Goal: Find specific page/section: Find specific page/section

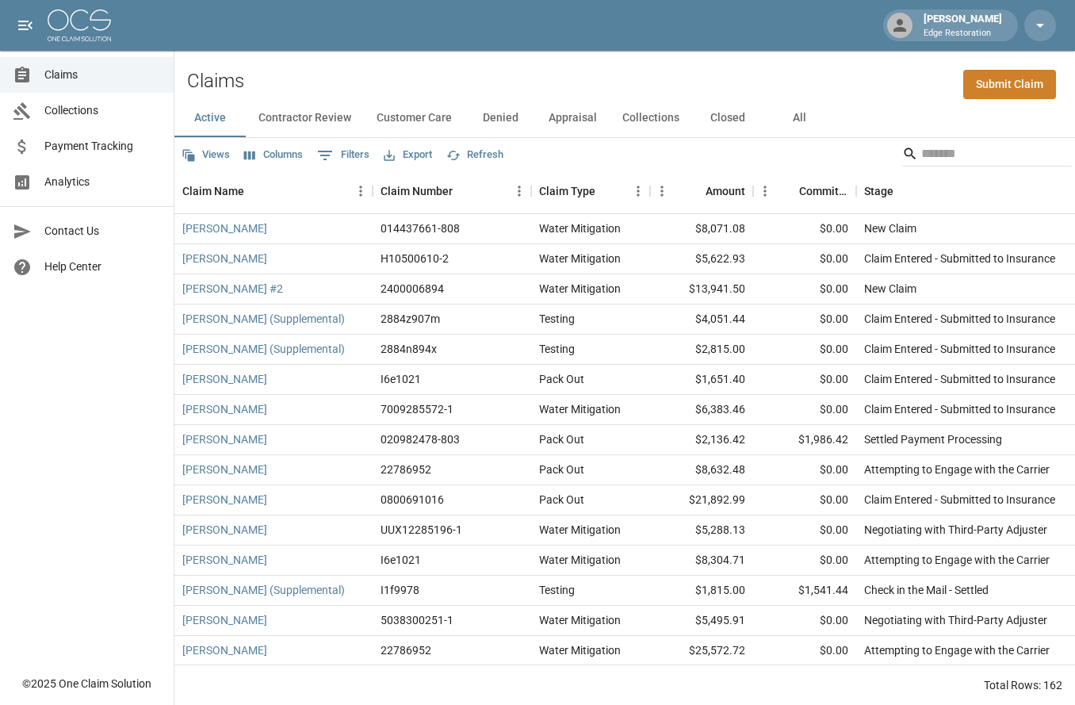
click at [329, 156] on icon "Show filters" at bounding box center [325, 155] width 19 height 19
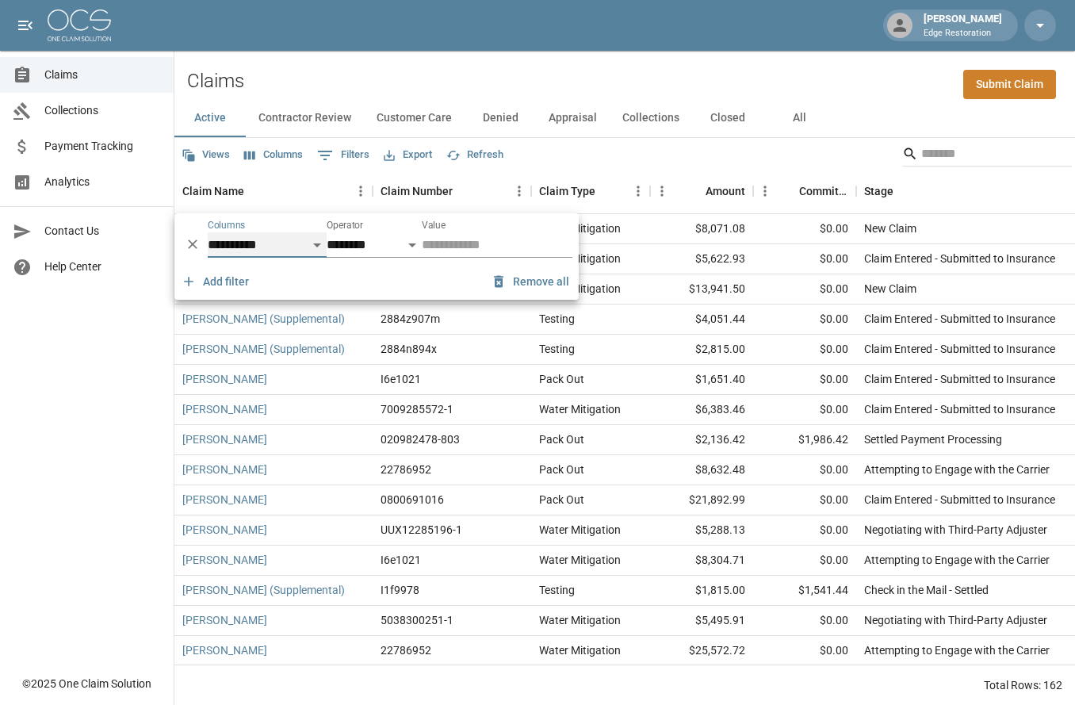
select select "*******"
select select "**"
select select "******"
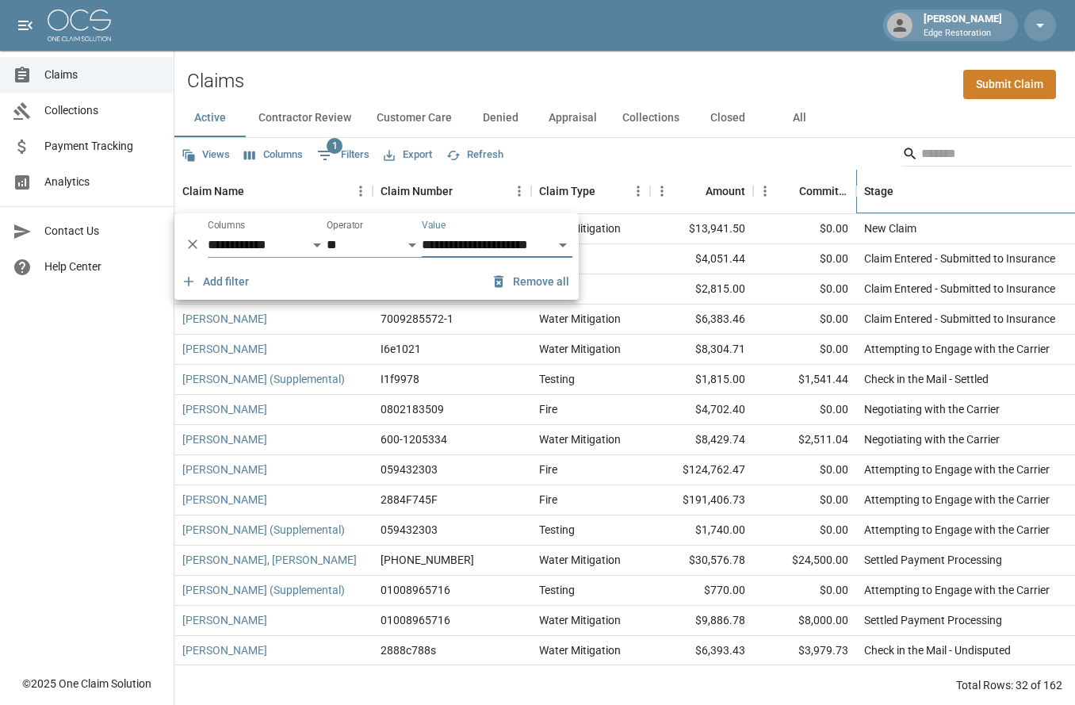
click at [994, 182] on div "Stage" at bounding box center [967, 191] width 206 height 44
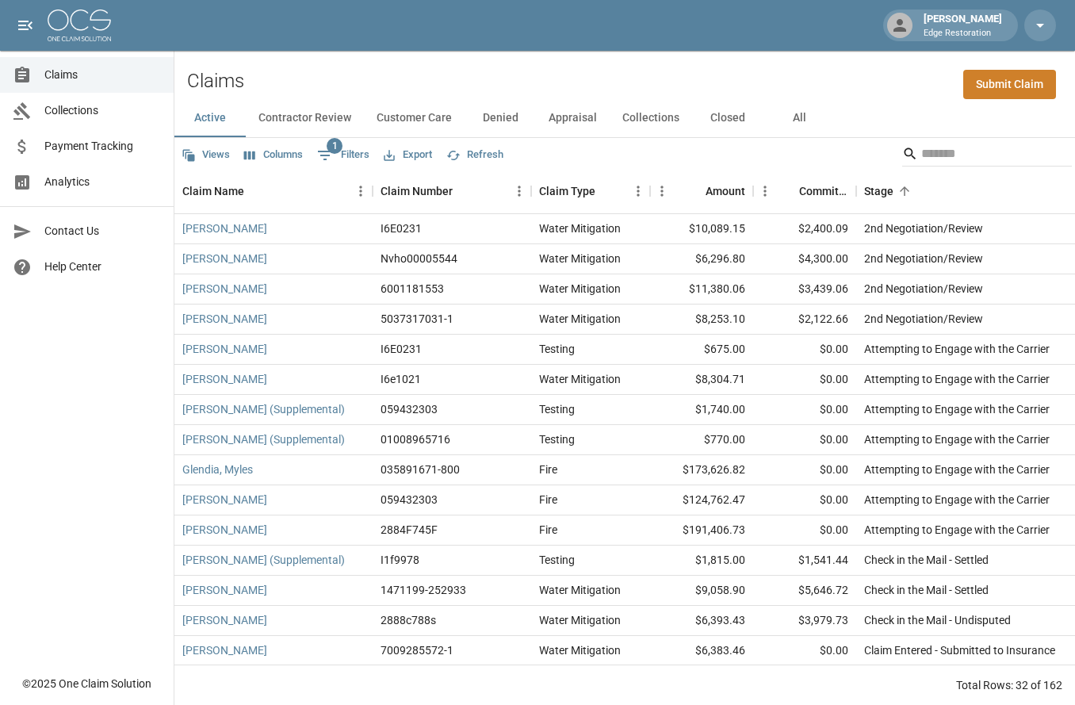
click at [73, 193] on link "Analytics" at bounding box center [87, 182] width 174 height 36
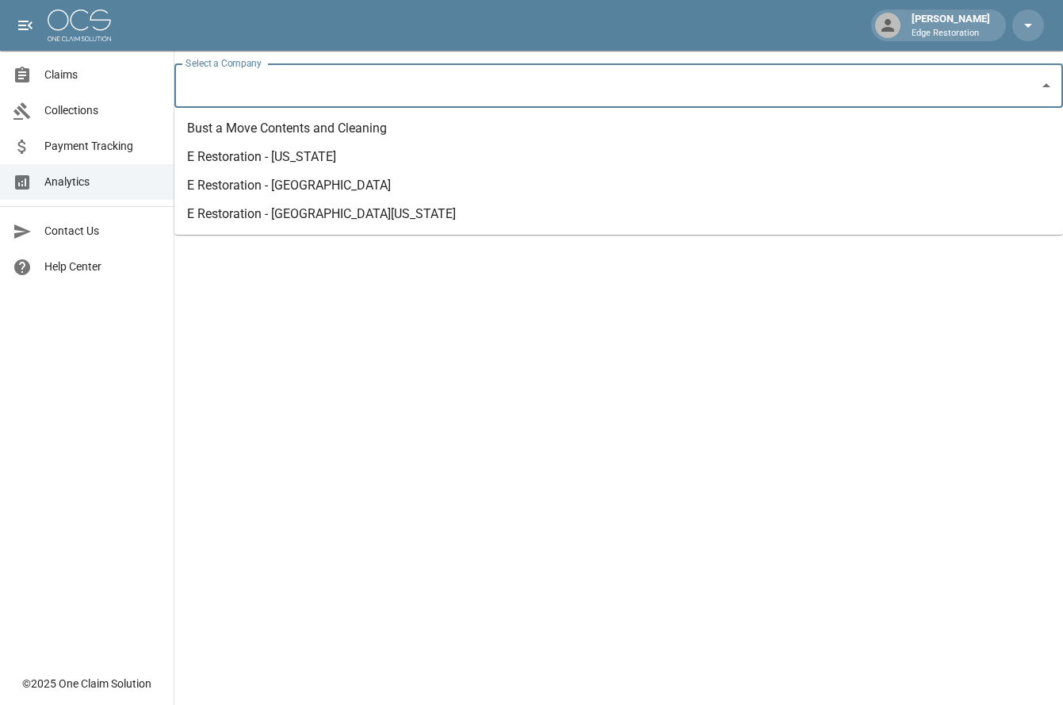
click at [243, 93] on input "Select a Company" at bounding box center [607, 86] width 851 height 30
click at [276, 162] on li "E Restoration - [US_STATE]" at bounding box center [618, 157] width 889 height 29
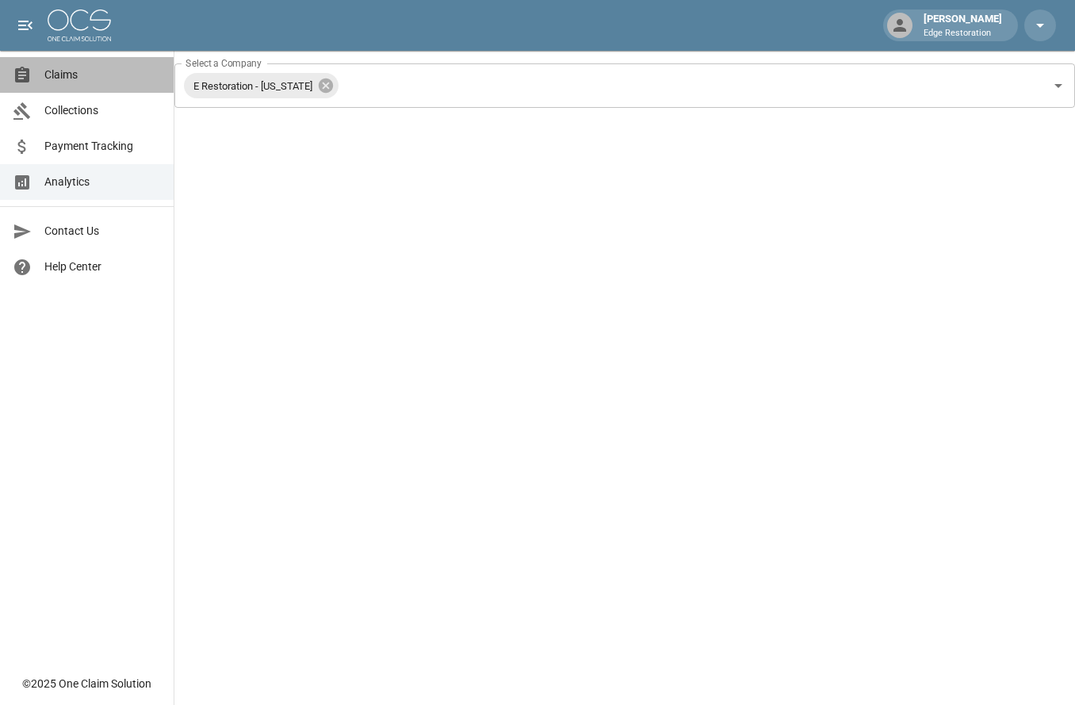
click at [52, 71] on span "Claims" at bounding box center [102, 75] width 117 height 17
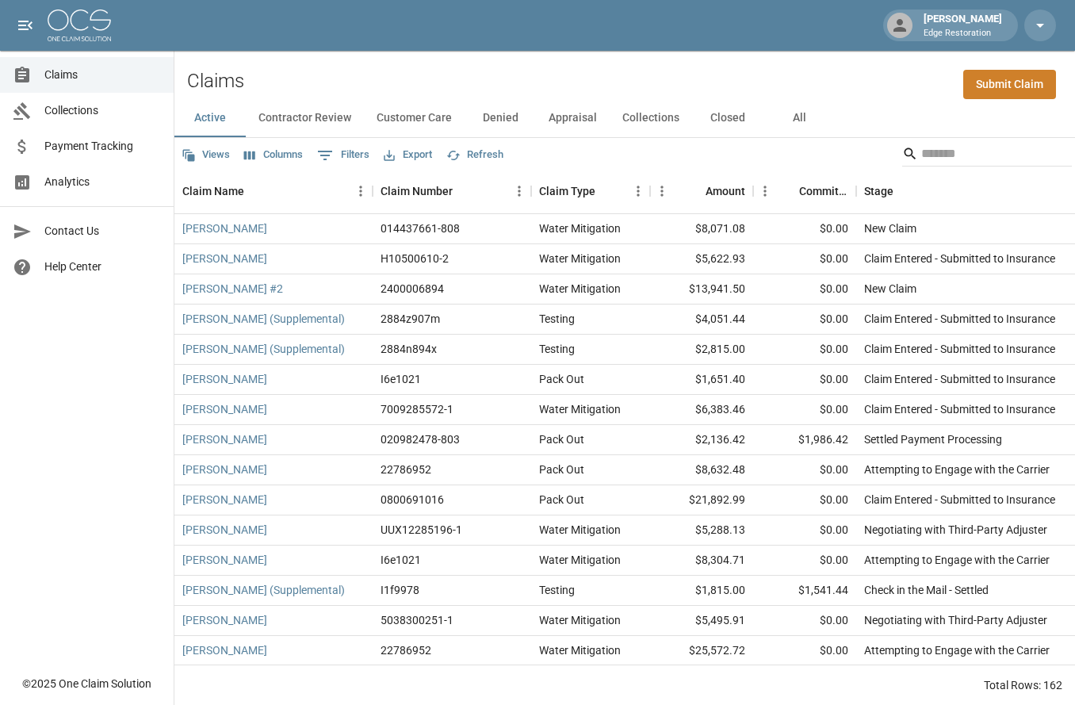
click at [306, 112] on button "Contractor Review" at bounding box center [305, 118] width 118 height 38
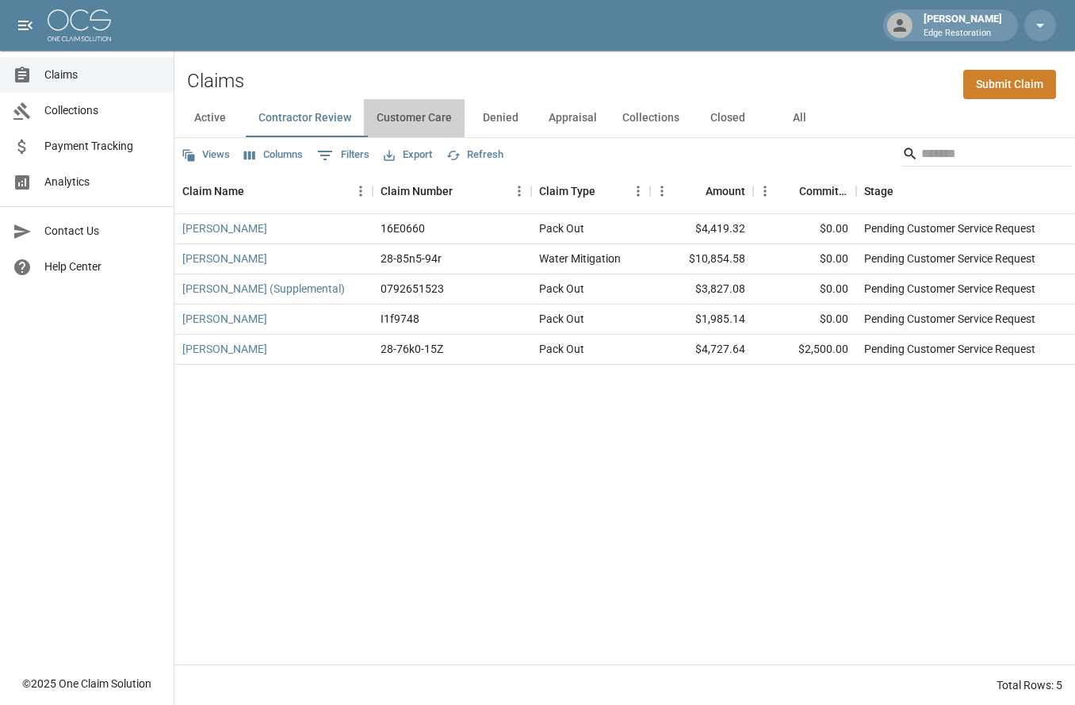
click at [429, 122] on button "Customer Care" at bounding box center [414, 118] width 101 height 38
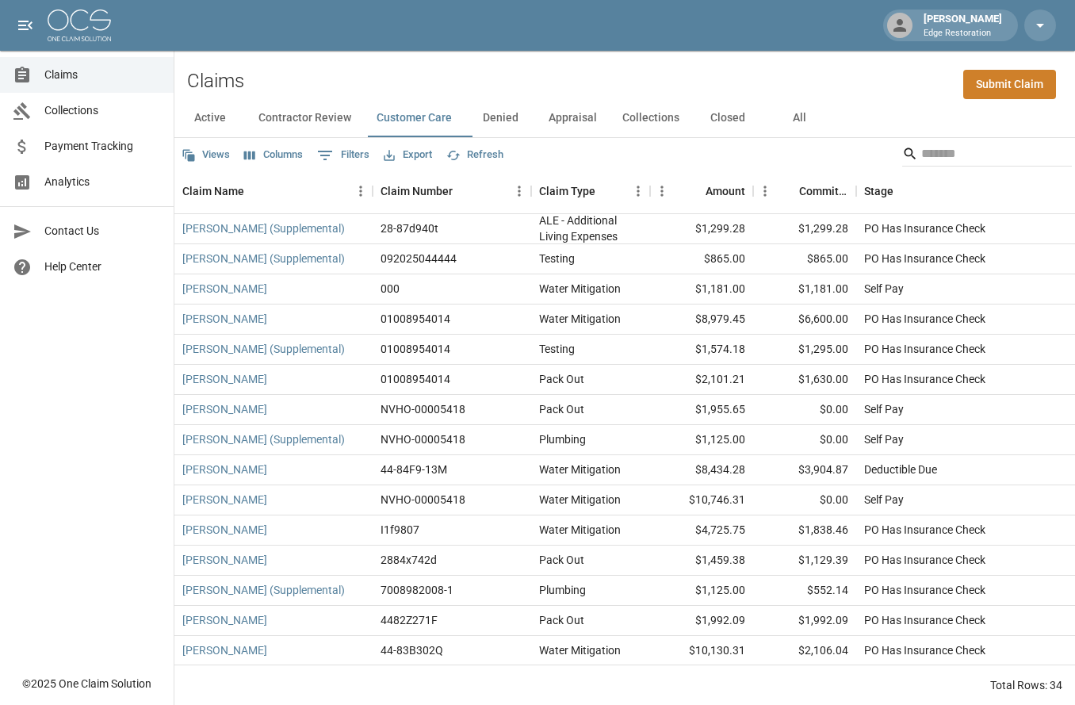
click at [331, 123] on button "Contractor Review" at bounding box center [305, 118] width 118 height 38
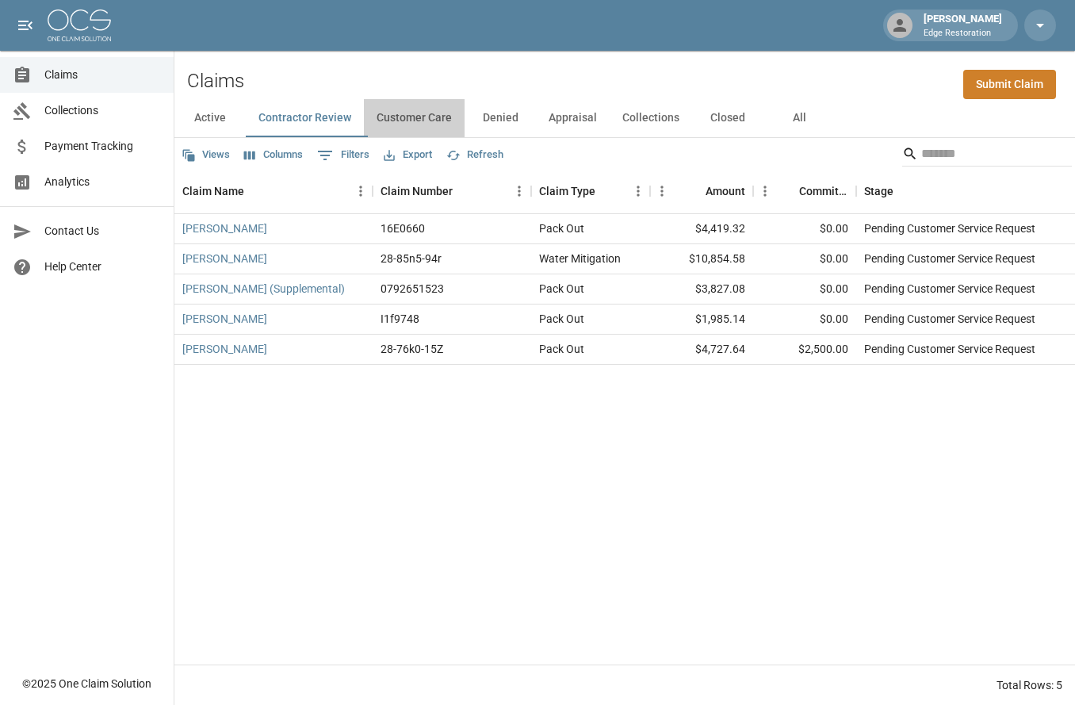
click at [404, 124] on button "Customer Care" at bounding box center [414, 118] width 101 height 38
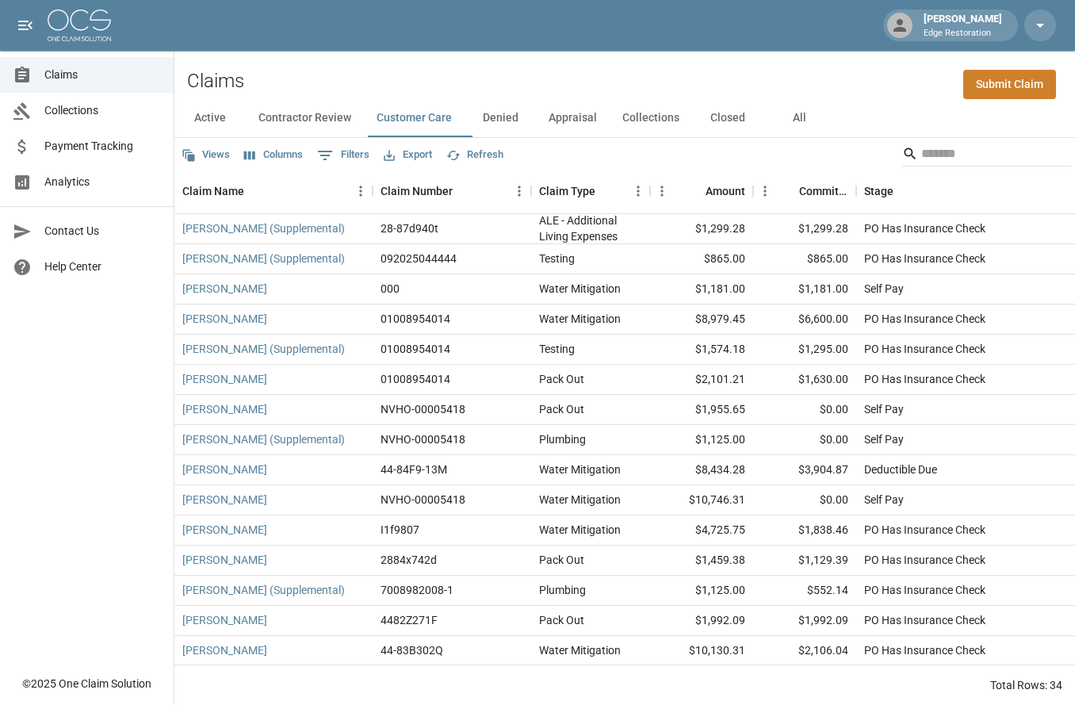
click at [369, 155] on button "0 Filters" at bounding box center [343, 155] width 60 height 25
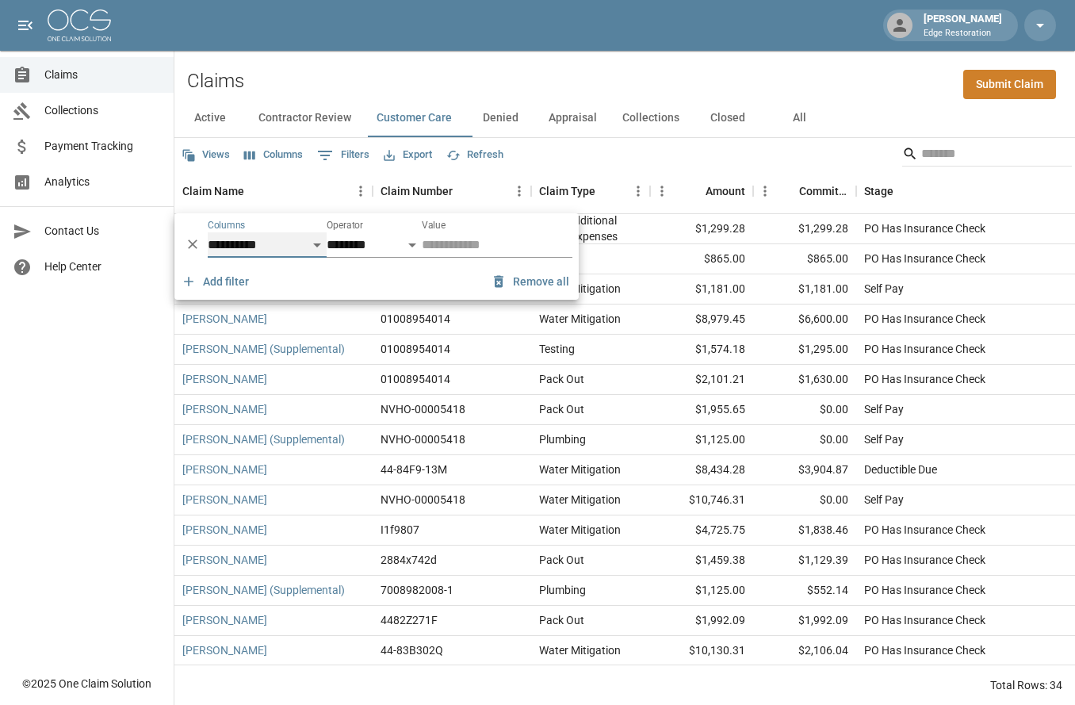
select select "*******"
select select "**"
select select "******"
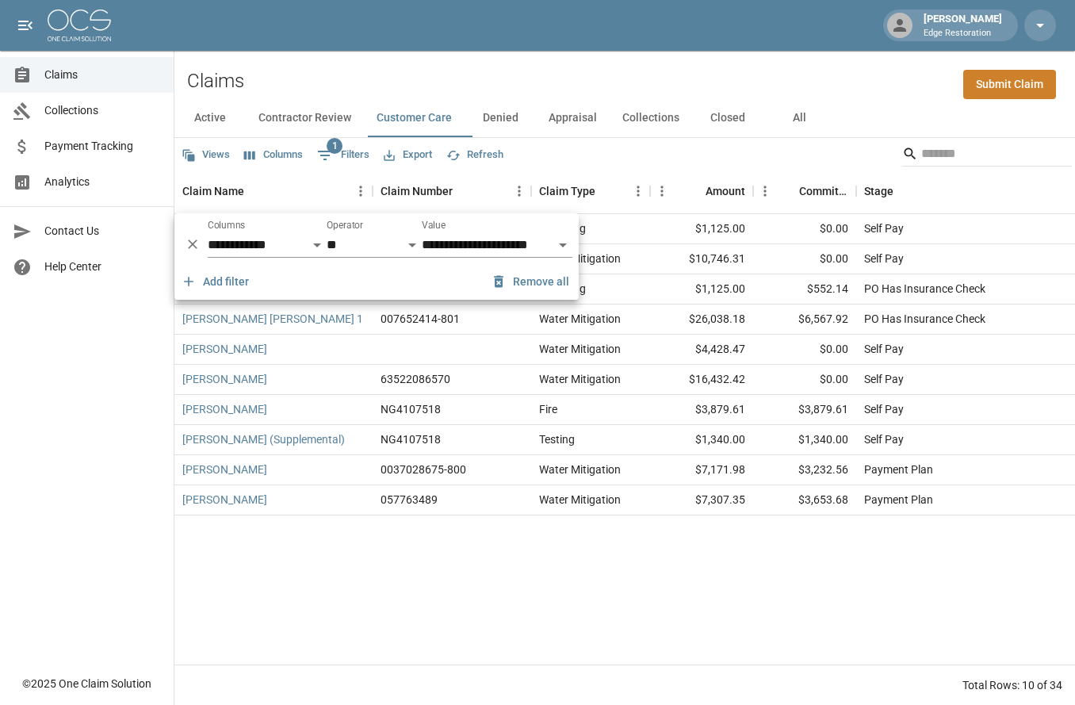
click at [668, 156] on div "Views Columns 1 Filters Export Refresh" at bounding box center [624, 154] width 901 height 32
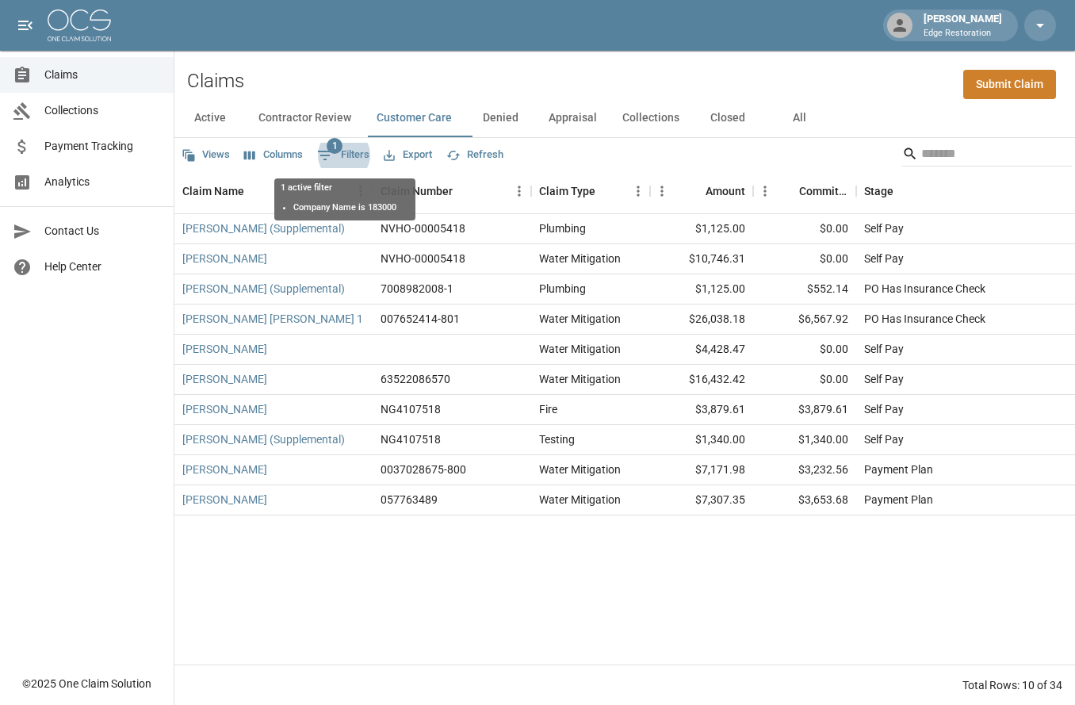
click at [668, 156] on div "Views Columns 1 Filters Export Refresh" at bounding box center [624, 154] width 901 height 32
click at [339, 121] on button "Contractor Review" at bounding box center [305, 118] width 118 height 38
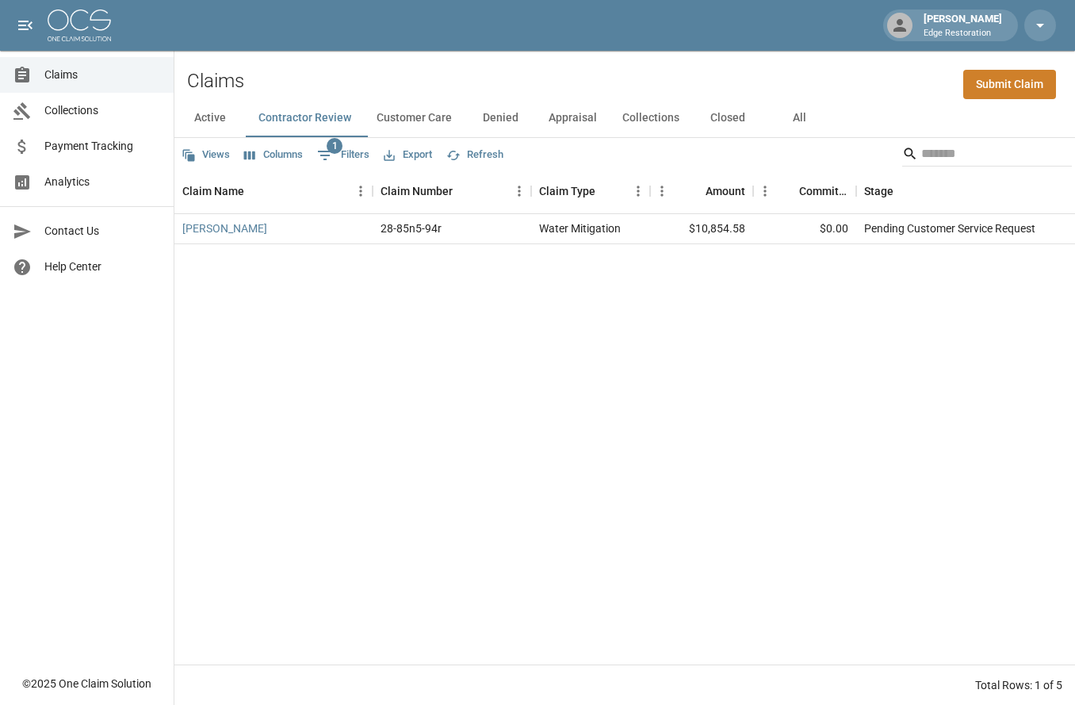
click at [500, 113] on button "Denied" at bounding box center [500, 118] width 71 height 38
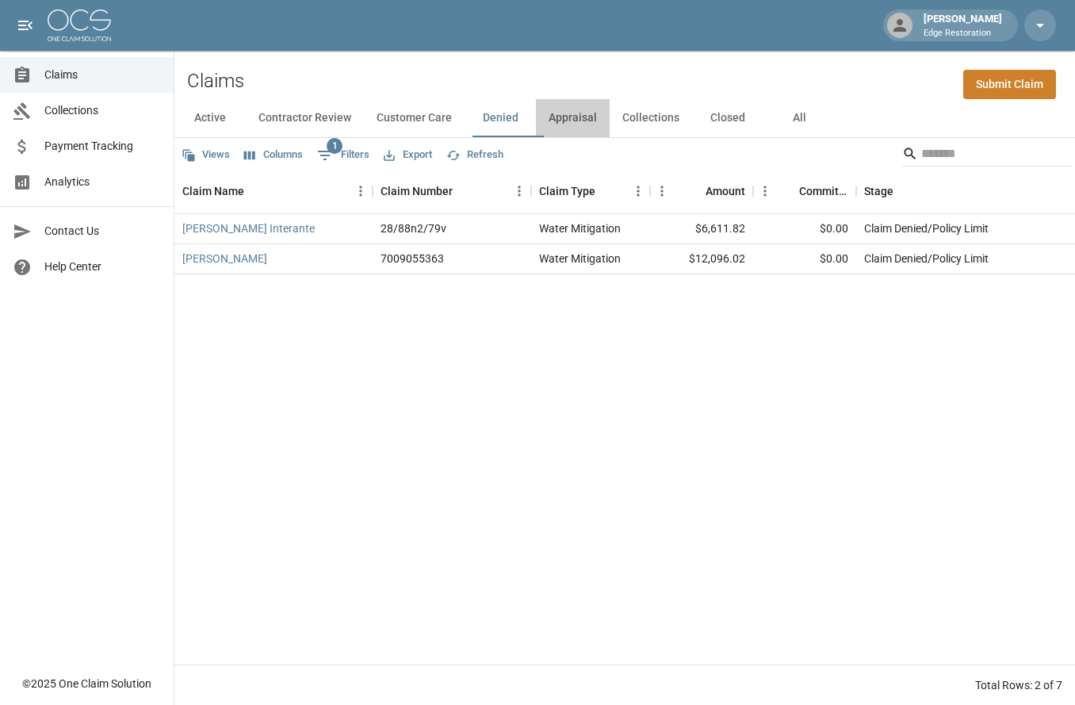
click at [564, 117] on button "Appraisal" at bounding box center [573, 118] width 74 height 38
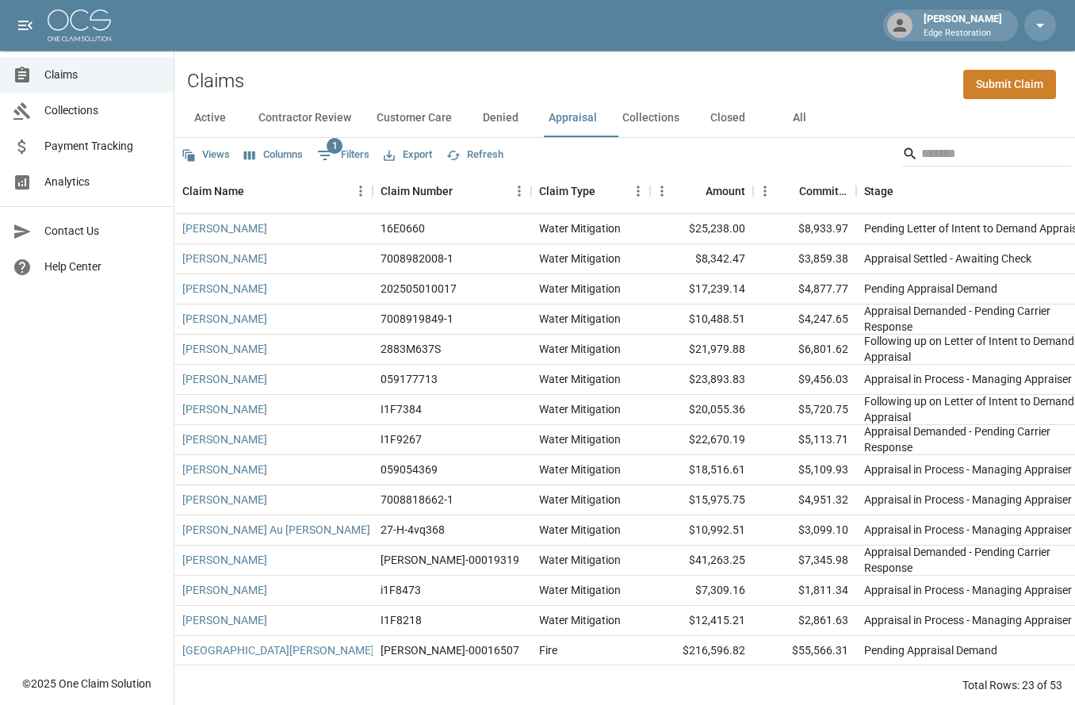
click at [641, 116] on button "Collections" at bounding box center [651, 118] width 82 height 38
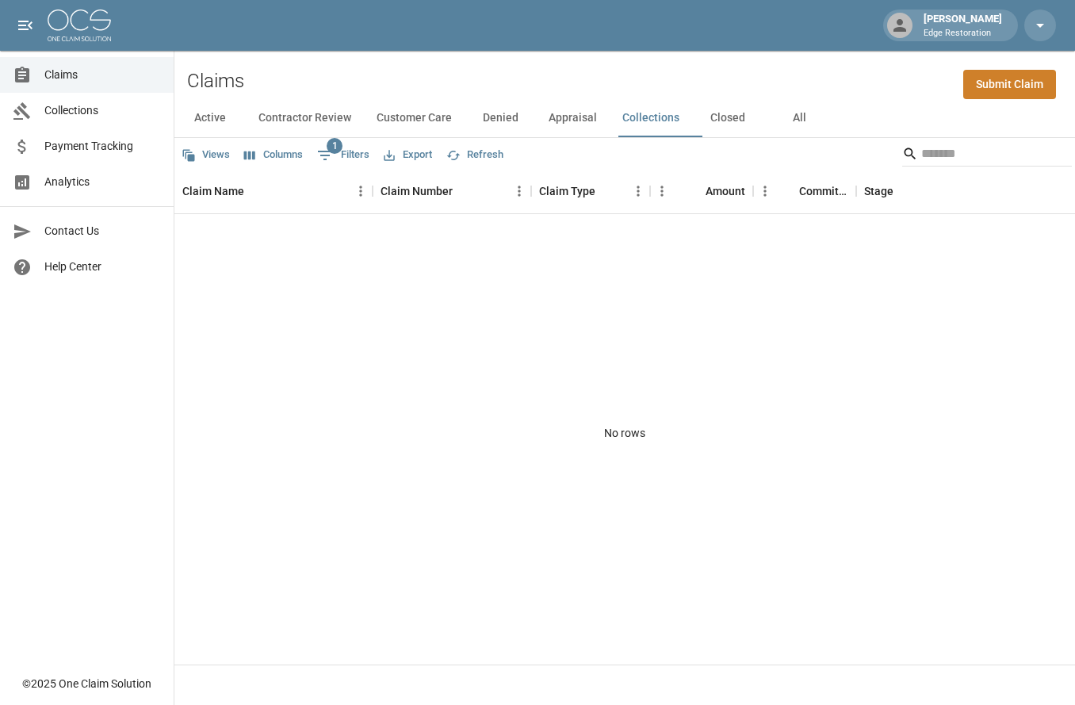
click at [728, 109] on button "Closed" at bounding box center [727, 118] width 71 height 38
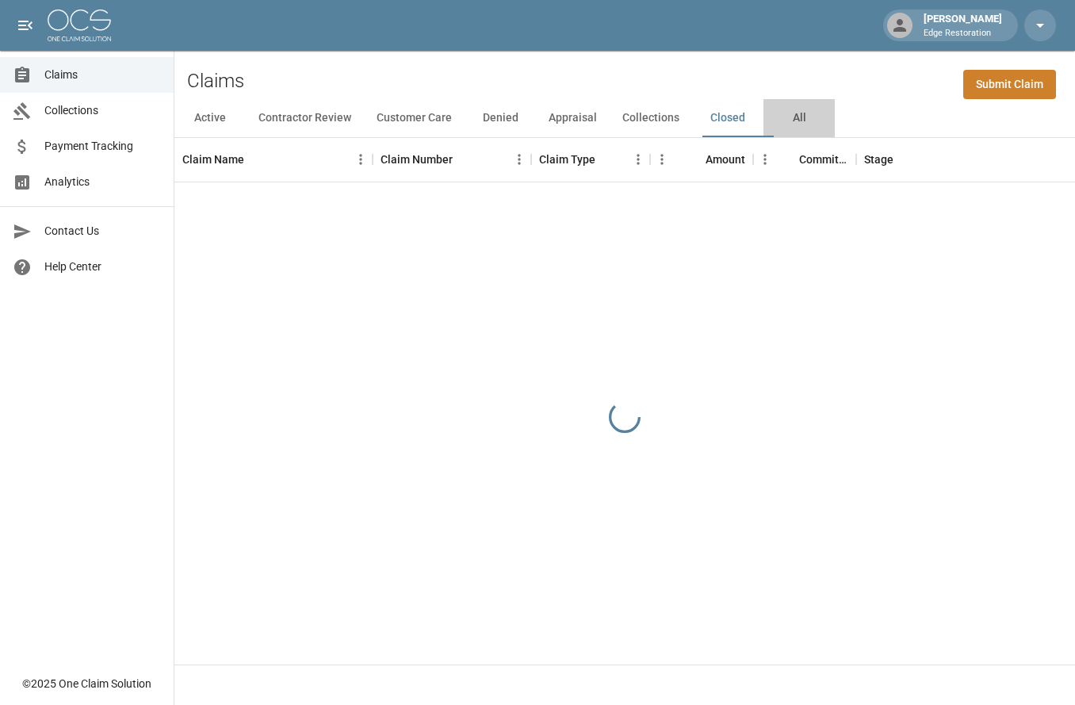
click at [810, 121] on button "All" at bounding box center [799, 118] width 71 height 38
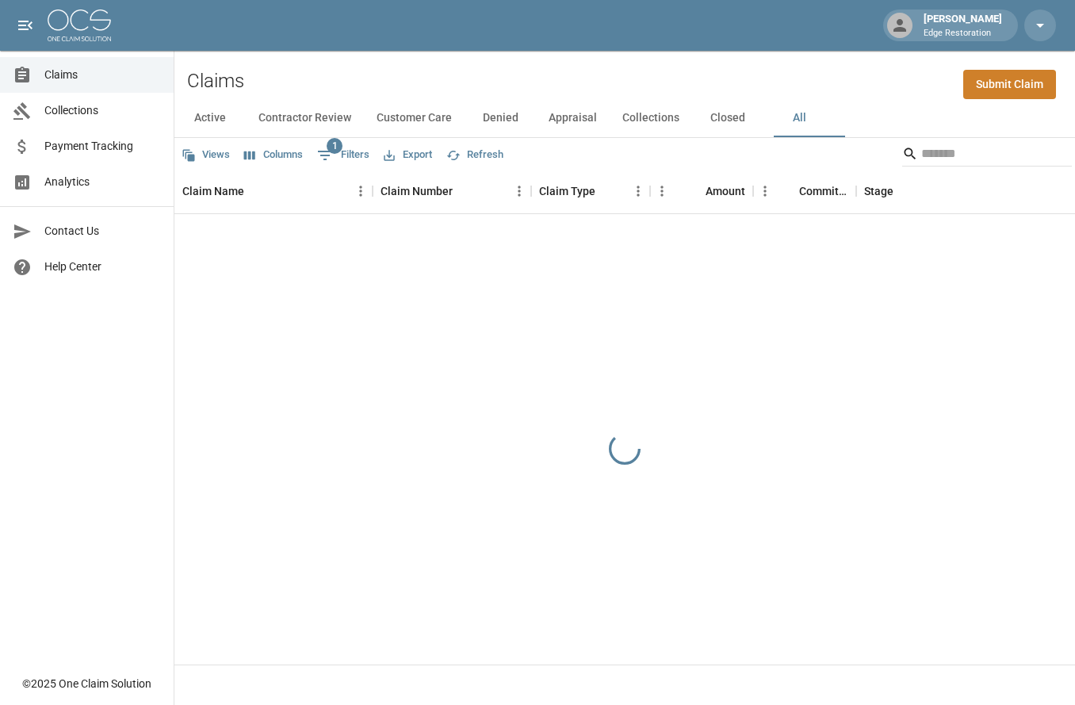
click at [195, 121] on button "Active" at bounding box center [209, 118] width 71 height 38
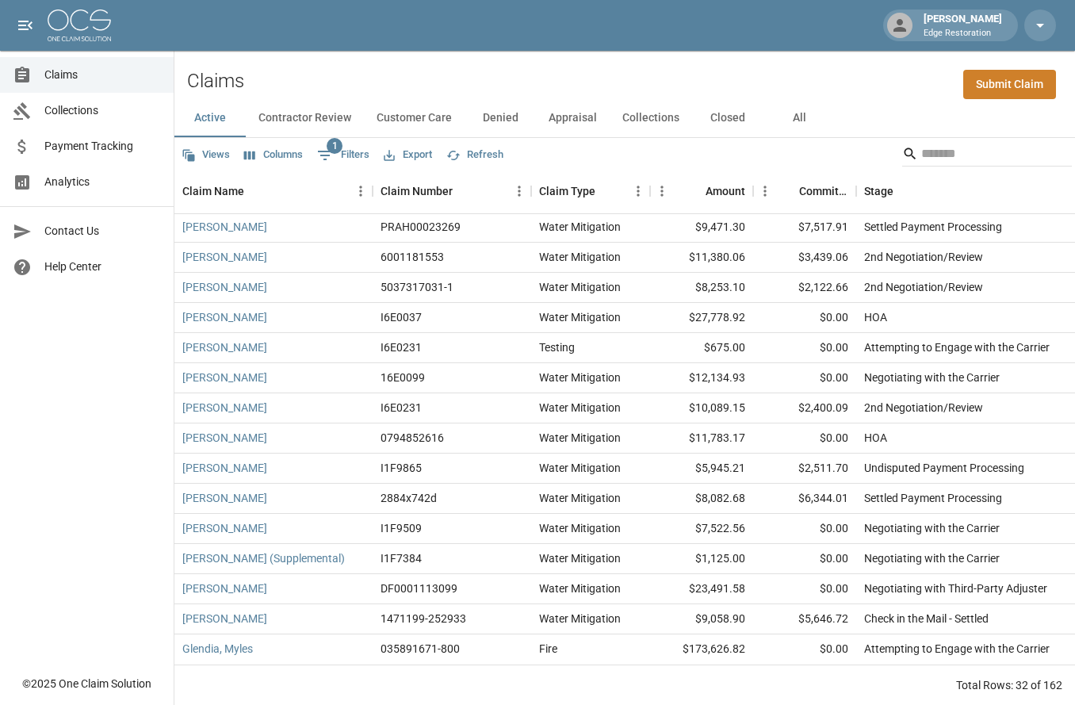
scroll to position [526, 0]
click at [813, 119] on button "All" at bounding box center [799, 118] width 71 height 38
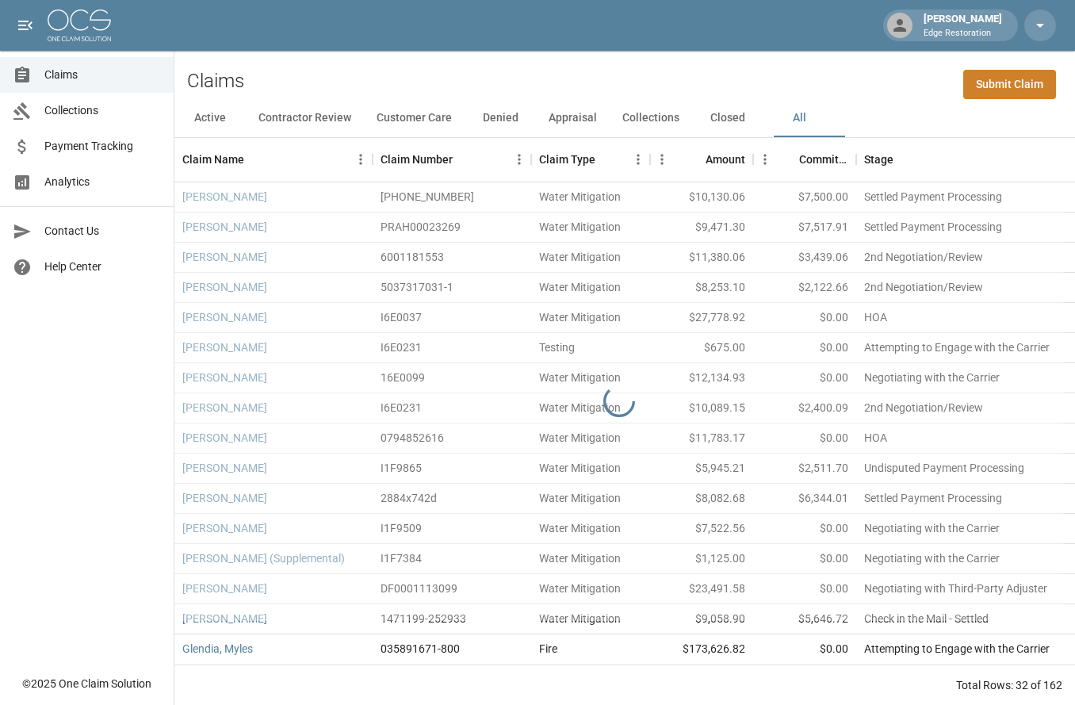
scroll to position [494, 0]
click at [650, 120] on button "Collections" at bounding box center [651, 118] width 82 height 38
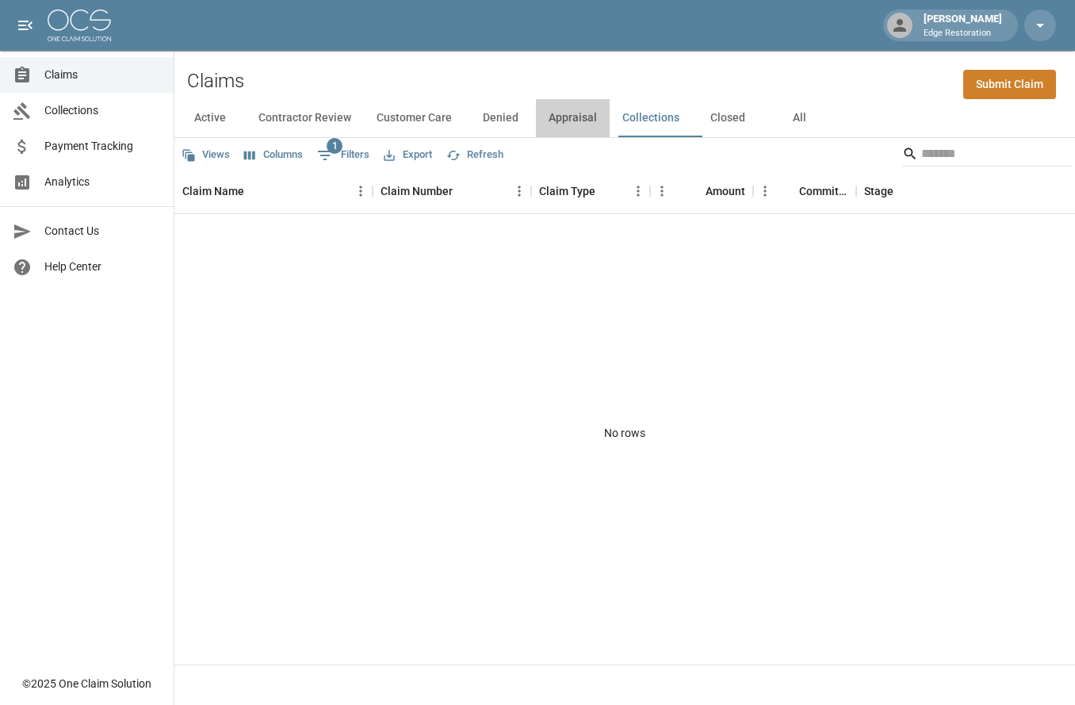
click at [593, 121] on button "Appraisal" at bounding box center [573, 118] width 74 height 38
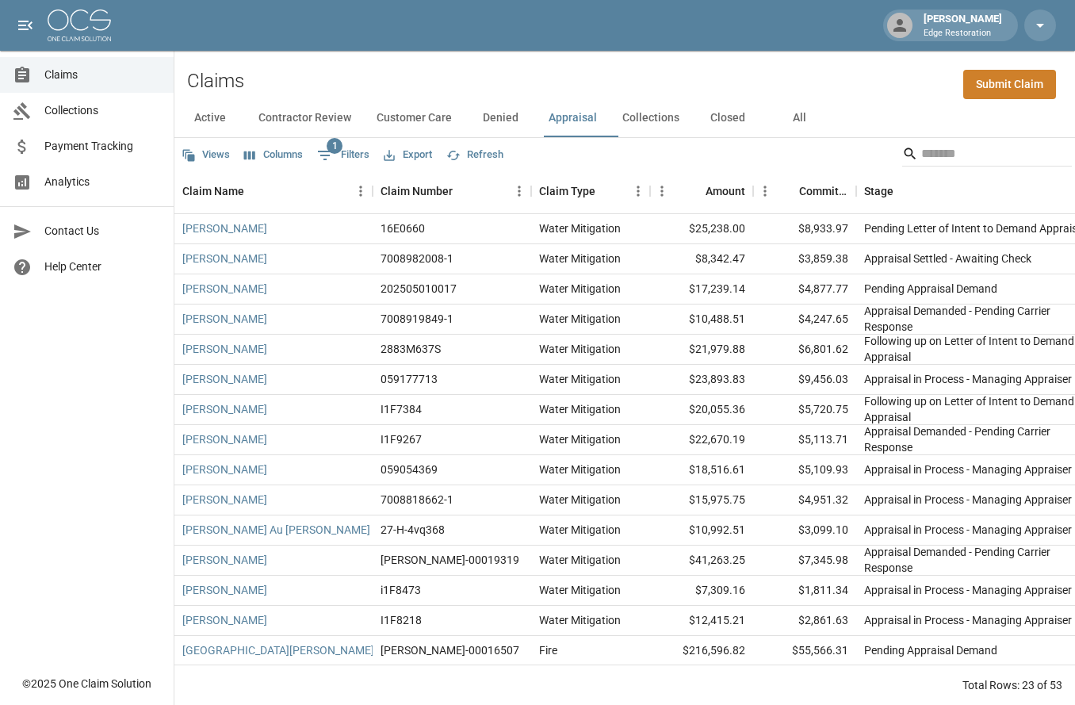
scroll to position [255, 0]
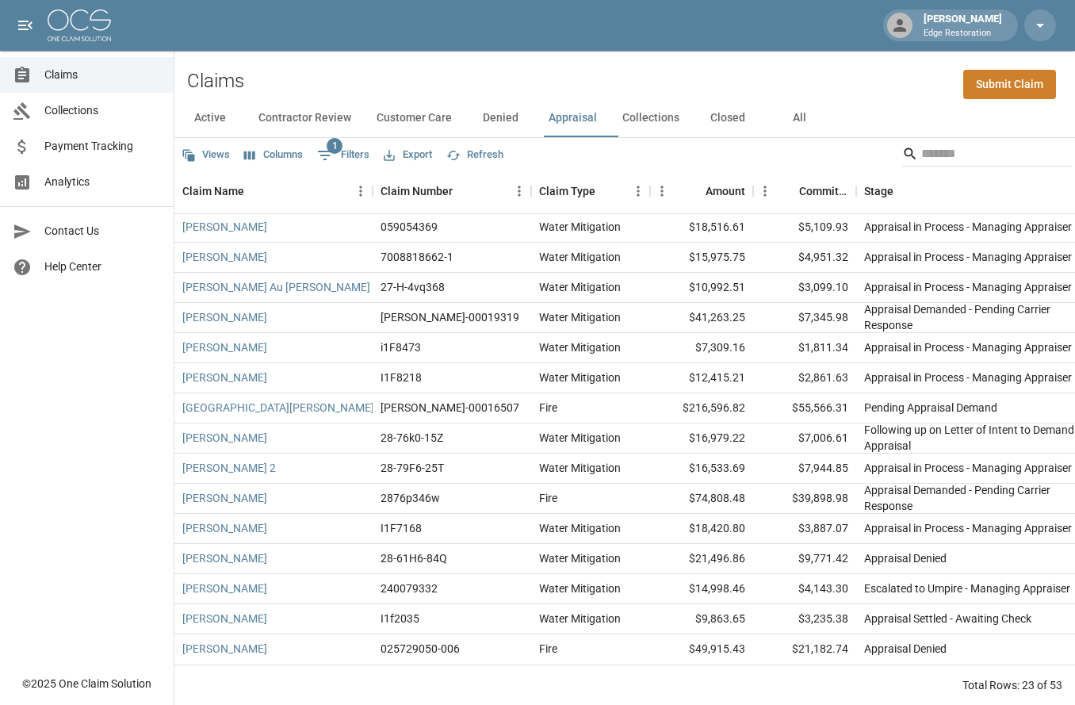
click at [812, 114] on button "All" at bounding box center [799, 118] width 71 height 38
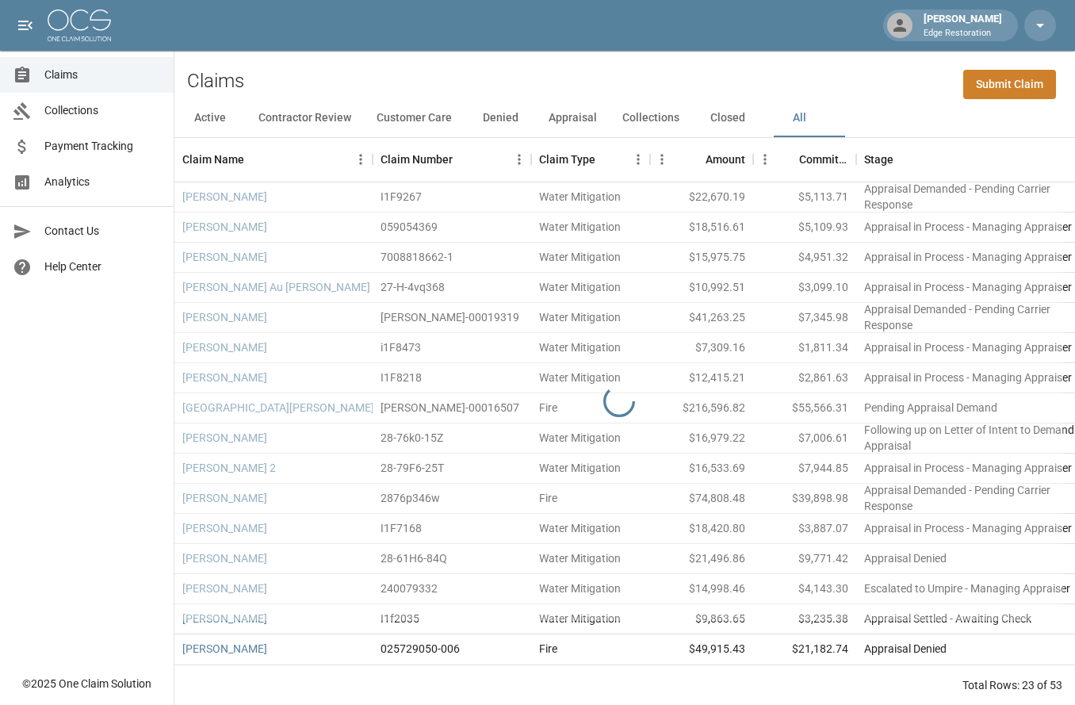
scroll to position [223, 0]
